Goal: Task Accomplishment & Management: Manage account settings

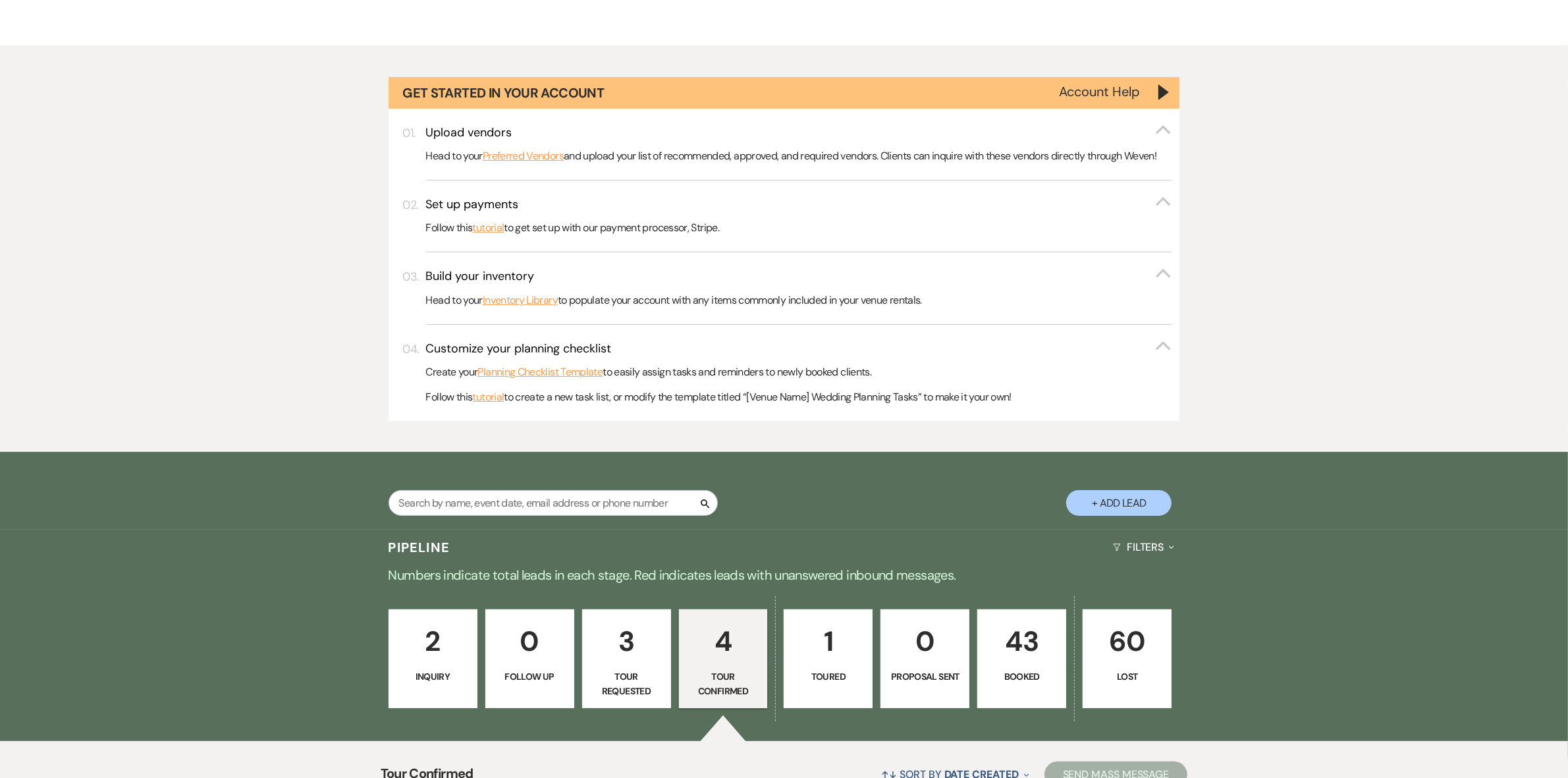
click at [1028, 669] on p "Booked" at bounding box center [1021, 676] width 72 height 14
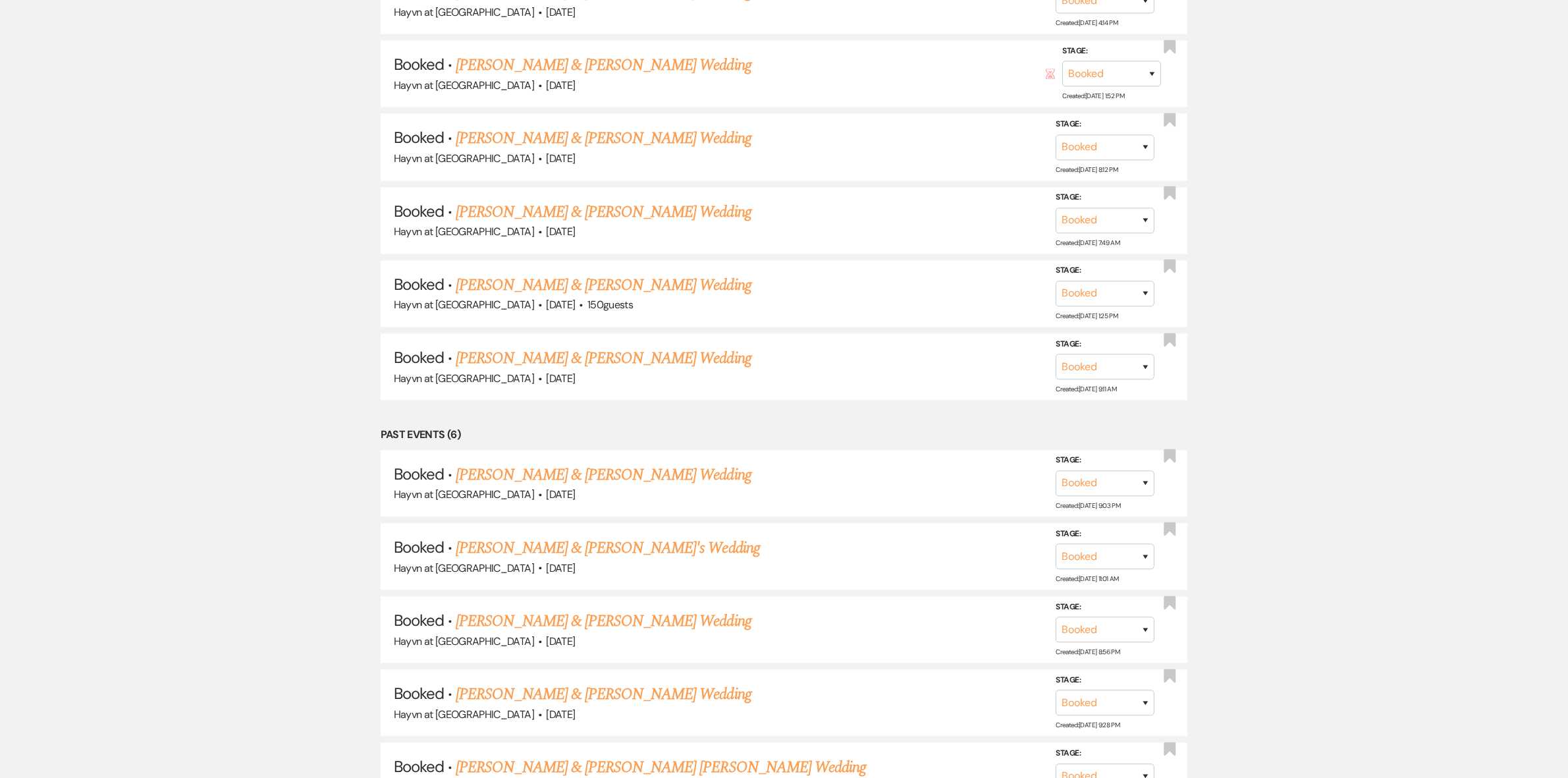
scroll to position [3644, 0]
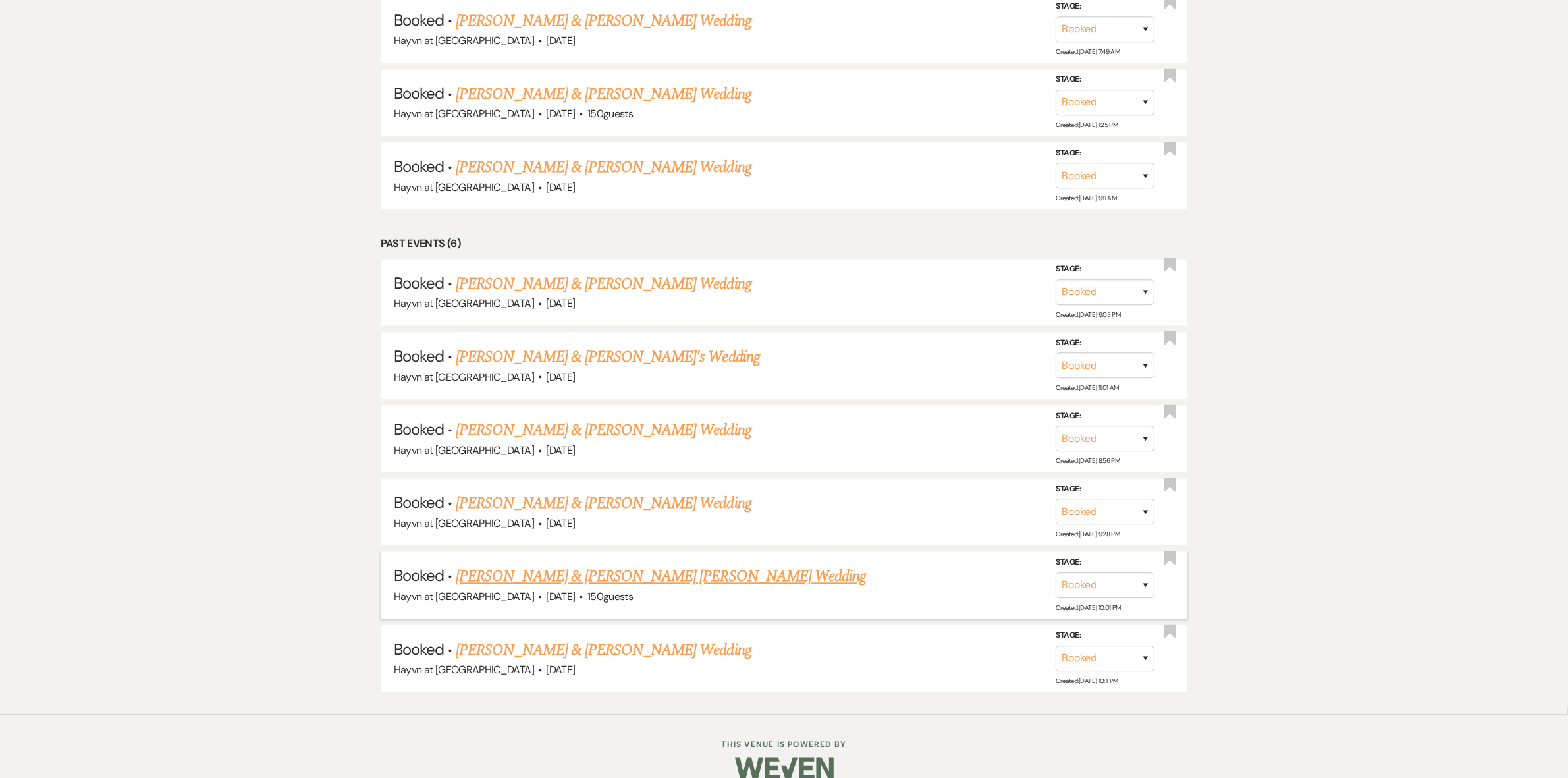
click at [585, 565] on link "[PERSON_NAME] & [PERSON_NAME] [PERSON_NAME] Wedding" at bounding box center [660, 577] width 410 height 24
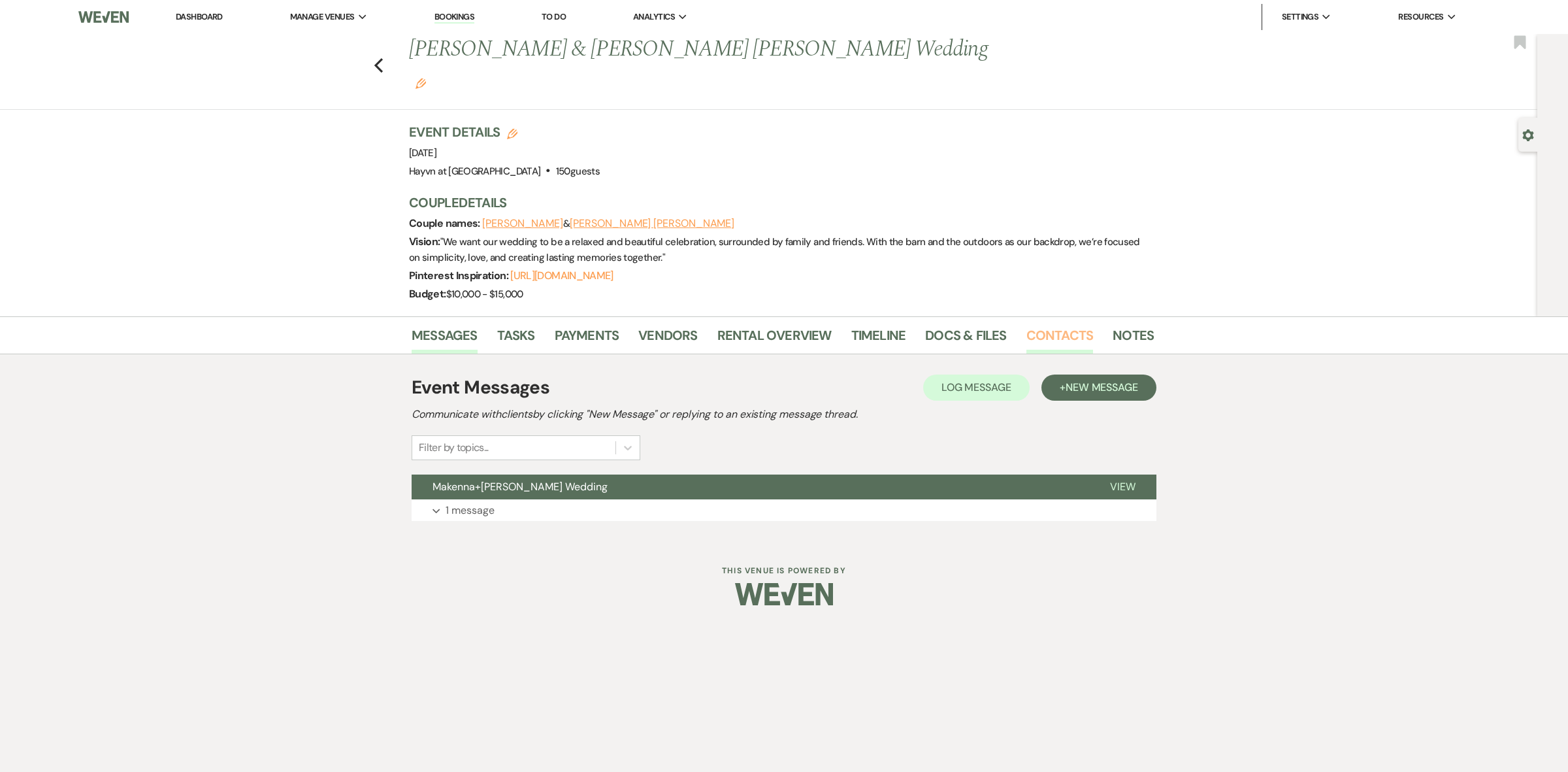
click at [1037, 325] on link "Contacts" at bounding box center [1060, 339] width 67 height 29
